Goal: Navigation & Orientation: Find specific page/section

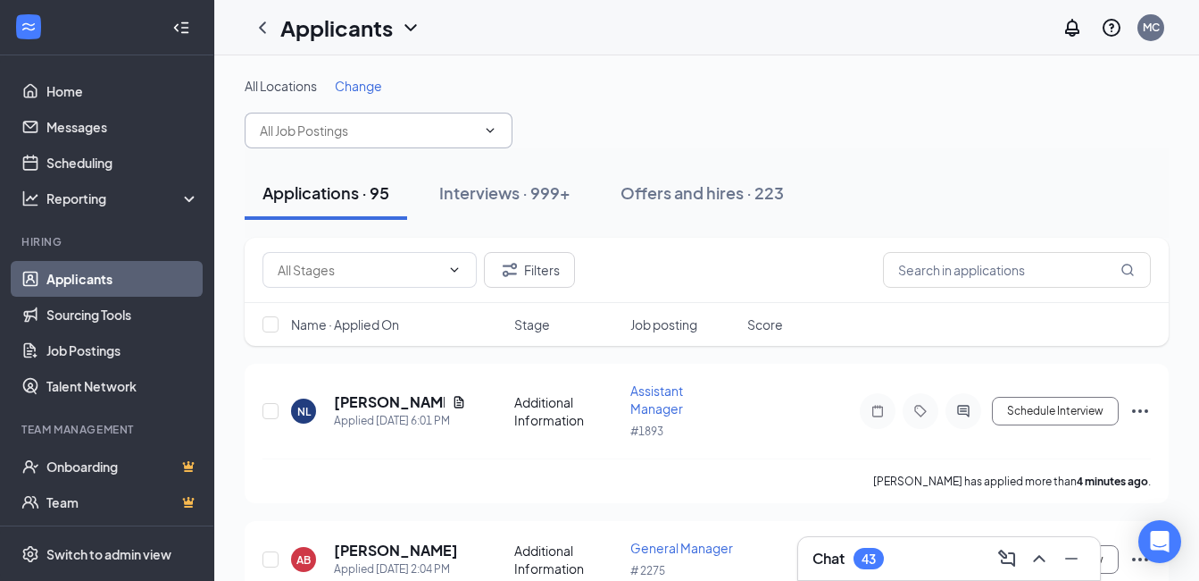
click at [379, 129] on input "text" at bounding box center [368, 131] width 216 height 20
type input "2426"
click at [263, 29] on icon "ChevronLeft" at bounding box center [262, 27] width 7 height 12
click at [104, 95] on link "Home" at bounding box center [122, 91] width 153 height 36
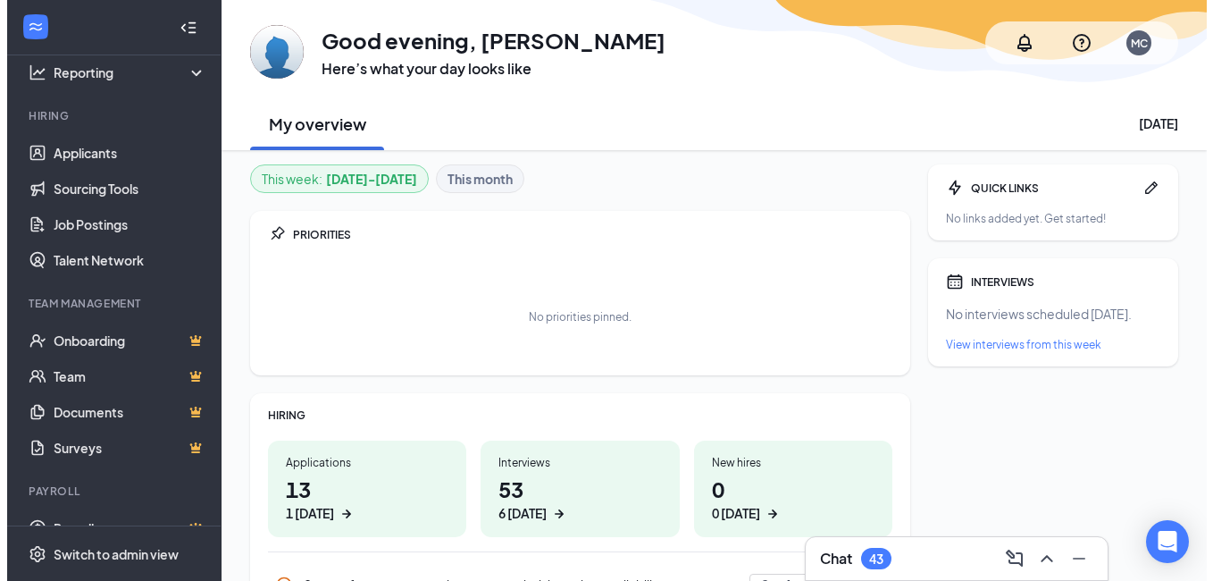
scroll to position [154, 0]
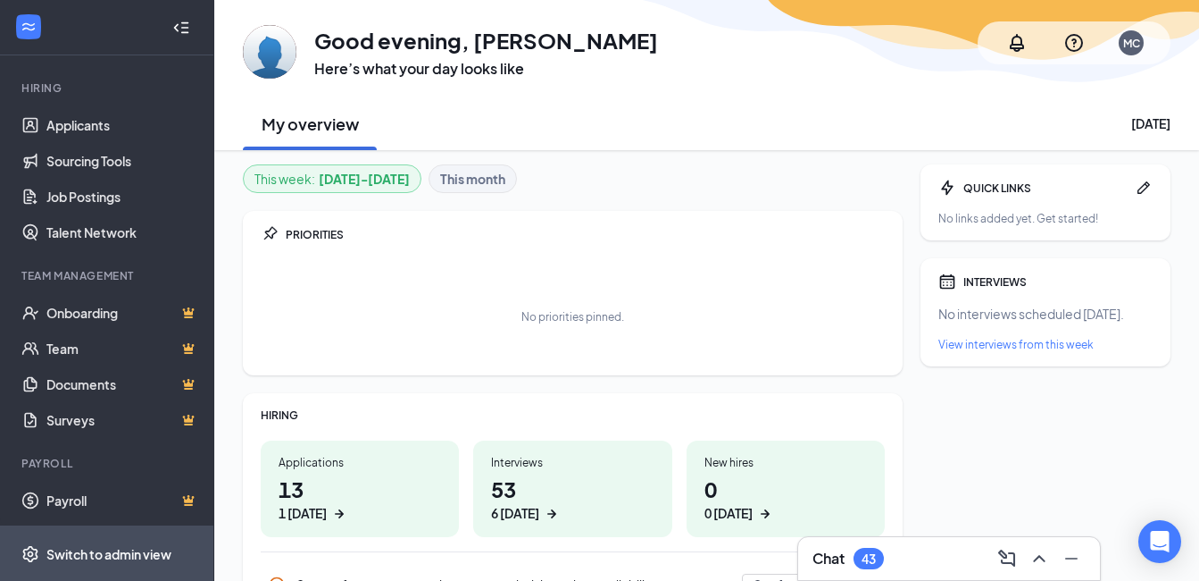
click at [104, 551] on div "Switch to admin view" at bounding box center [108, 554] width 125 height 18
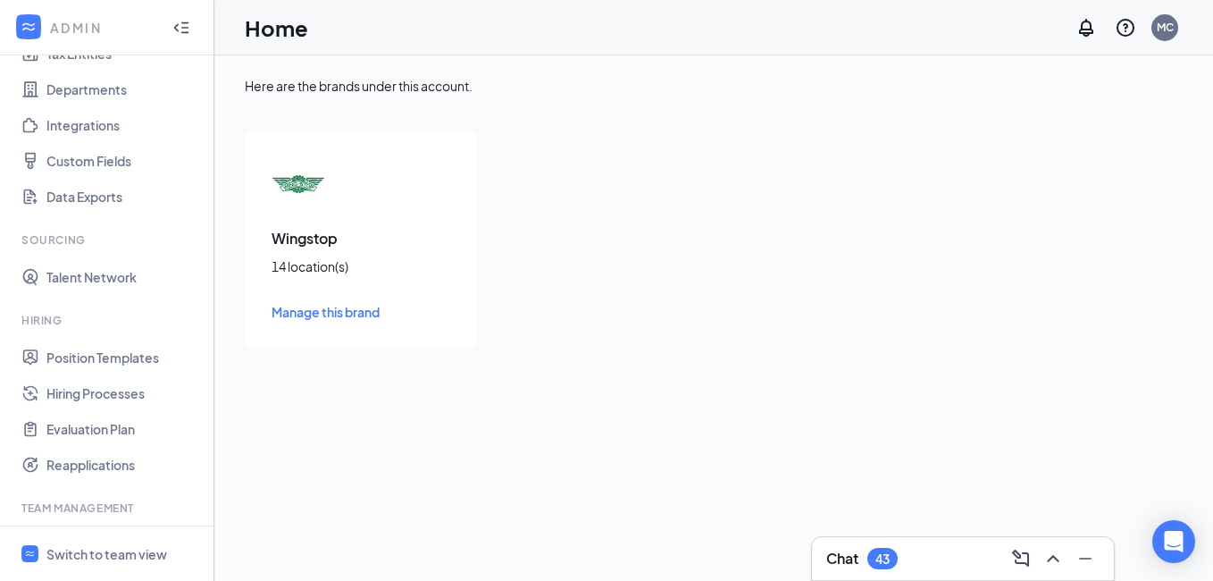
click at [302, 191] on img at bounding box center [298, 184] width 54 height 54
click at [292, 275] on div "Wingstop 14 location(s) Manage this brand" at bounding box center [361, 239] width 232 height 218
click at [305, 239] on h3 "Wingstop" at bounding box center [360, 239] width 179 height 20
